Goal: Navigation & Orientation: Find specific page/section

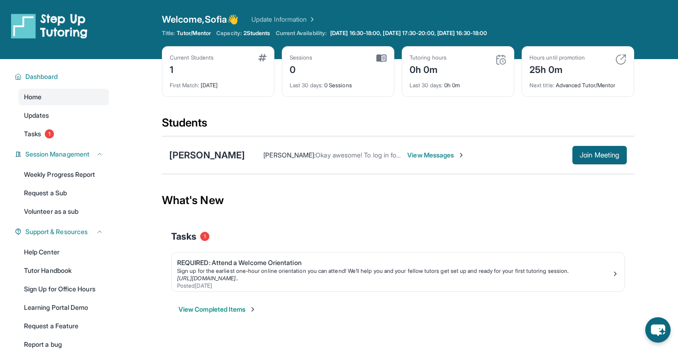
click at [410, 153] on span "View Messages" at bounding box center [436, 154] width 58 height 9
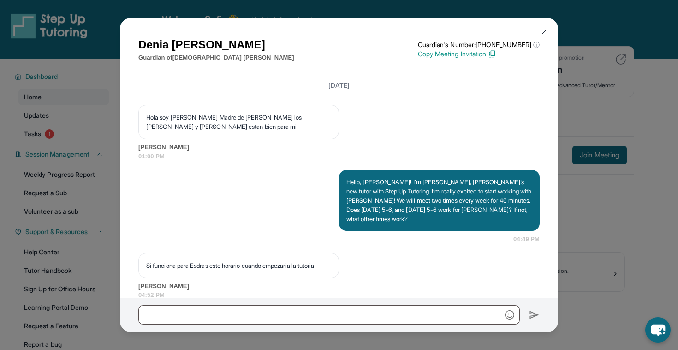
scroll to position [865, 0]
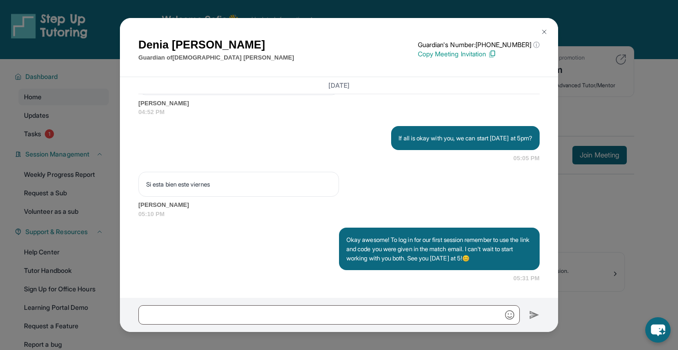
click at [621, 133] on div "[PERSON_NAME] Guardian of [PERSON_NAME] Guardian's Number: [PHONE_NUMBER] ⓘ Thi…" at bounding box center [339, 175] width 678 height 350
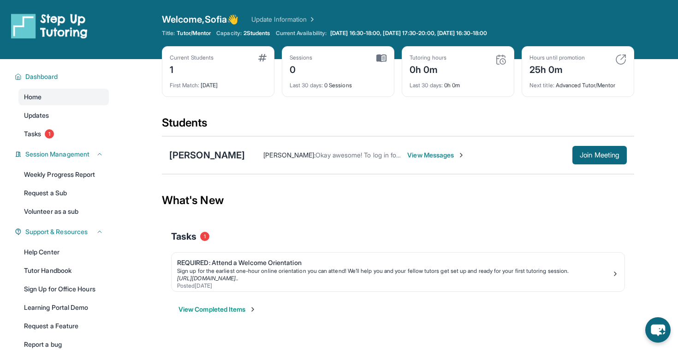
click at [243, 309] on button "View Completed Items" at bounding box center [218, 308] width 78 height 9
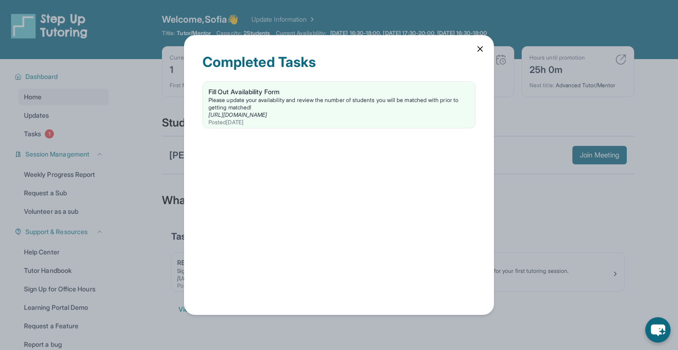
click at [475, 45] on div "Completed Tasks Fill Out Availability Form Please update your availability and …" at bounding box center [339, 175] width 310 height 280
click at [474, 48] on div "Completed Tasks Fill Out Availability Form Please update your availability and …" at bounding box center [339, 175] width 310 height 280
click at [483, 46] on icon at bounding box center [480, 48] width 9 height 9
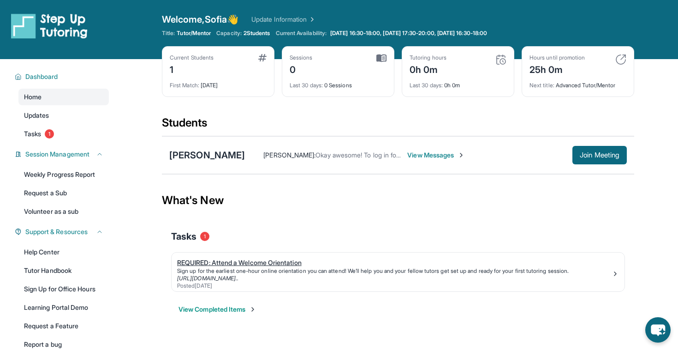
click at [252, 267] on div "Sign up for the earliest one-hour online orientation you can attend! We’ll help…" at bounding box center [394, 270] width 435 height 7
click at [438, 157] on span "View Messages" at bounding box center [436, 154] width 58 height 9
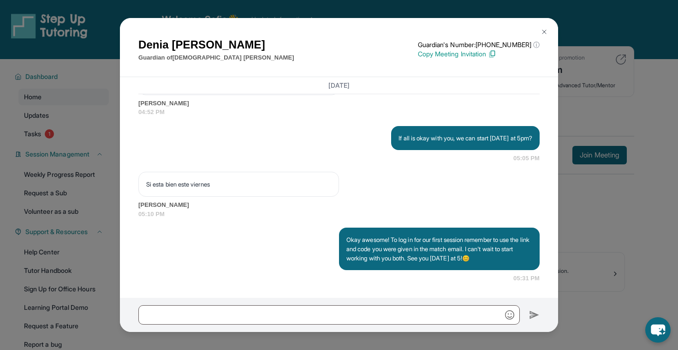
scroll to position [865, 0]
click at [541, 29] on img at bounding box center [544, 31] width 7 height 7
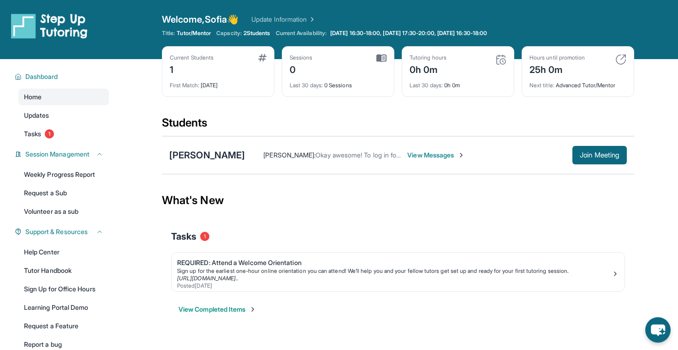
click at [365, 66] on div "Sessions 0" at bounding box center [338, 65] width 97 height 22
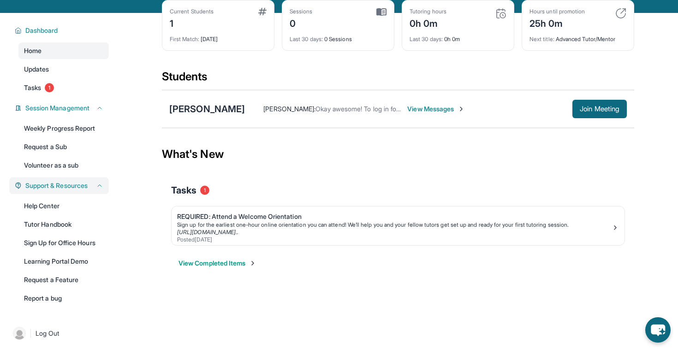
scroll to position [59, 0]
